Goal: Communication & Community: Answer question/provide support

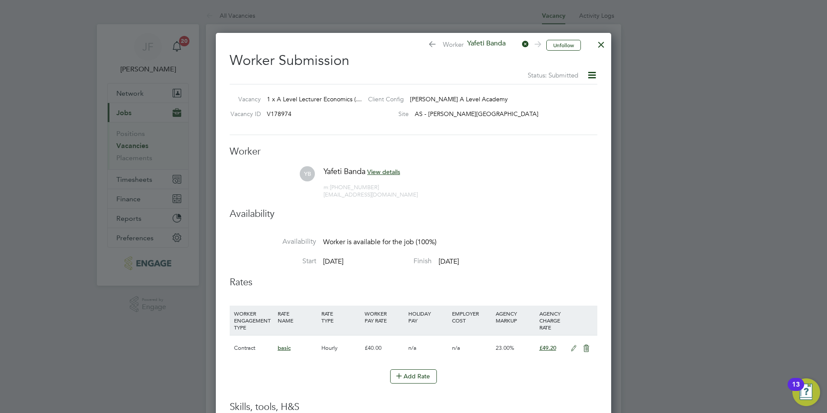
click at [597, 40] on div at bounding box center [601, 43] width 16 height 16
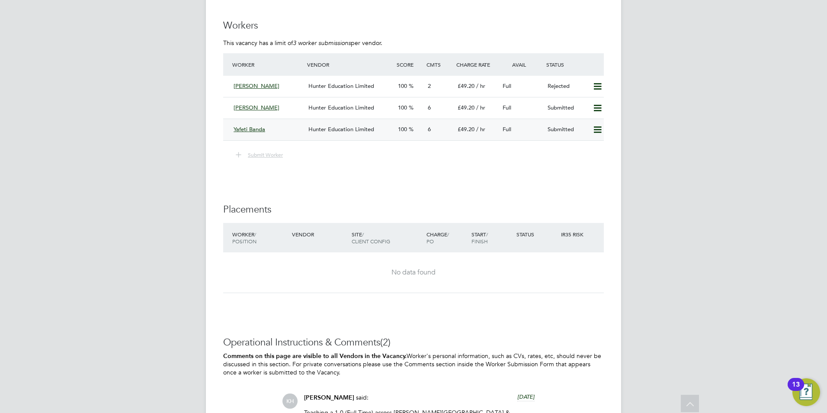
click at [270, 128] on div "Yafeti Banda" at bounding box center [267, 129] width 75 height 14
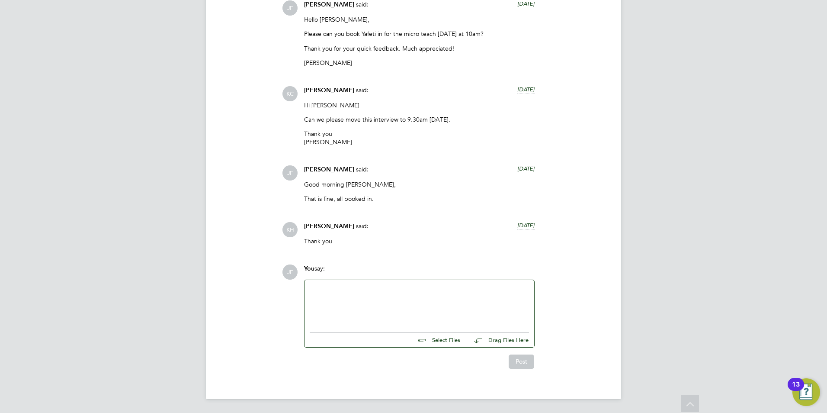
click at [348, 295] on div at bounding box center [419, 303] width 219 height 37
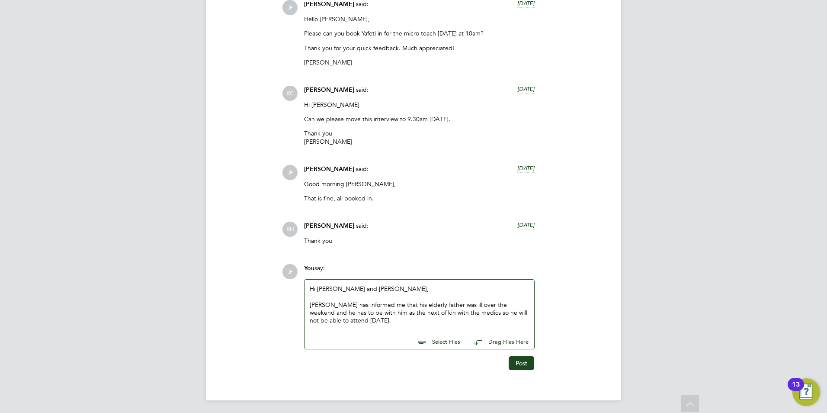
click at [444, 306] on div "[PERSON_NAME] has informed me that his elderly father was ill over the weekend …" at bounding box center [419, 313] width 219 height 24
click at [527, 304] on div "[PERSON_NAME] has informed me that his elderly father has taken ill over the we…" at bounding box center [419, 313] width 219 height 24
click at [353, 320] on div "[PERSON_NAME] has informed me that his elderly father has taken ill over the we…" at bounding box center [419, 313] width 219 height 24
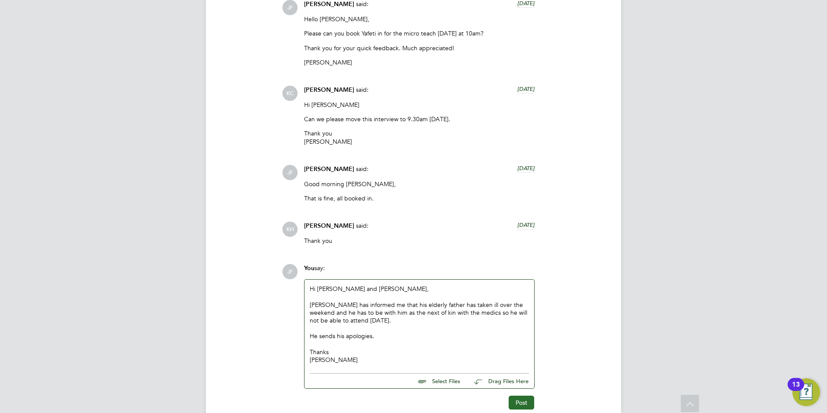
click at [527, 403] on button "Post" at bounding box center [521, 402] width 26 height 14
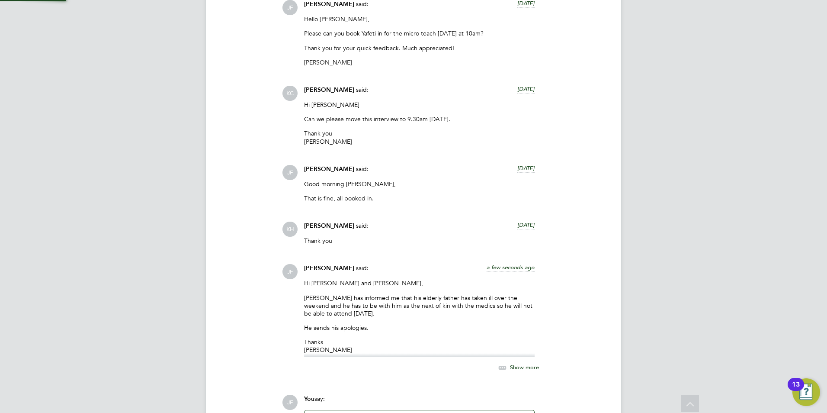
scroll to position [1159, 0]
